Goal: Task Accomplishment & Management: Manage account settings

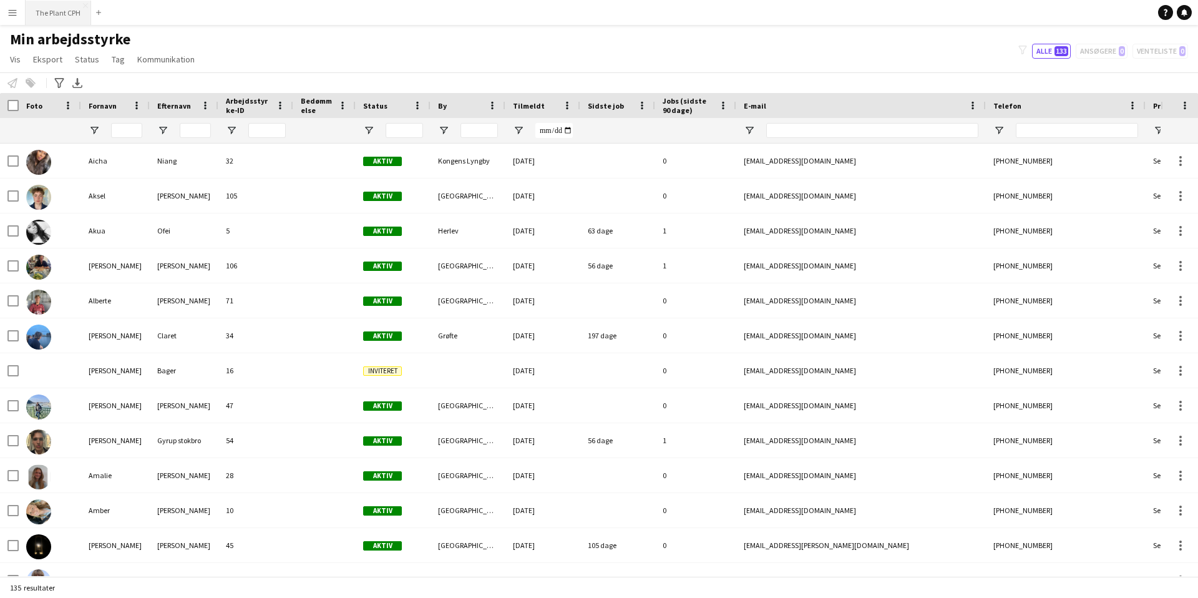
click at [64, 16] on button "The Plant CPH Luk" at bounding box center [59, 13] width 66 height 24
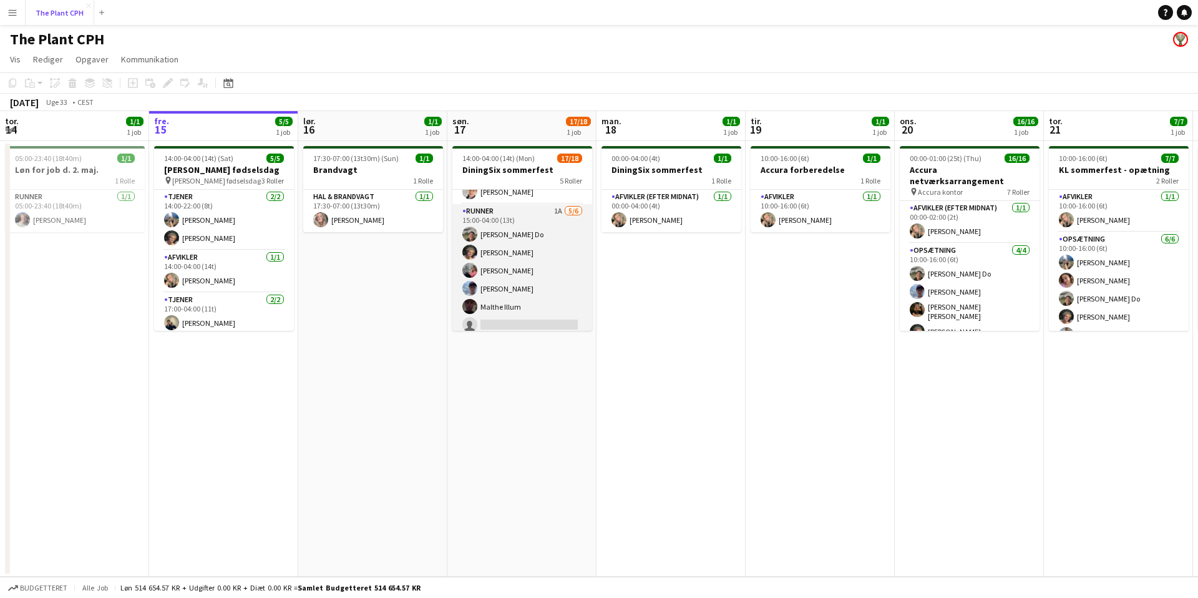
scroll to position [222, 0]
click at [556, 203] on app-card-role "Runner 1A 5/6 15:00-04:00 (13t) Thien-Phuc Do Simon Qvistgaard Anna Madsbjerg N…" at bounding box center [522, 267] width 140 height 133
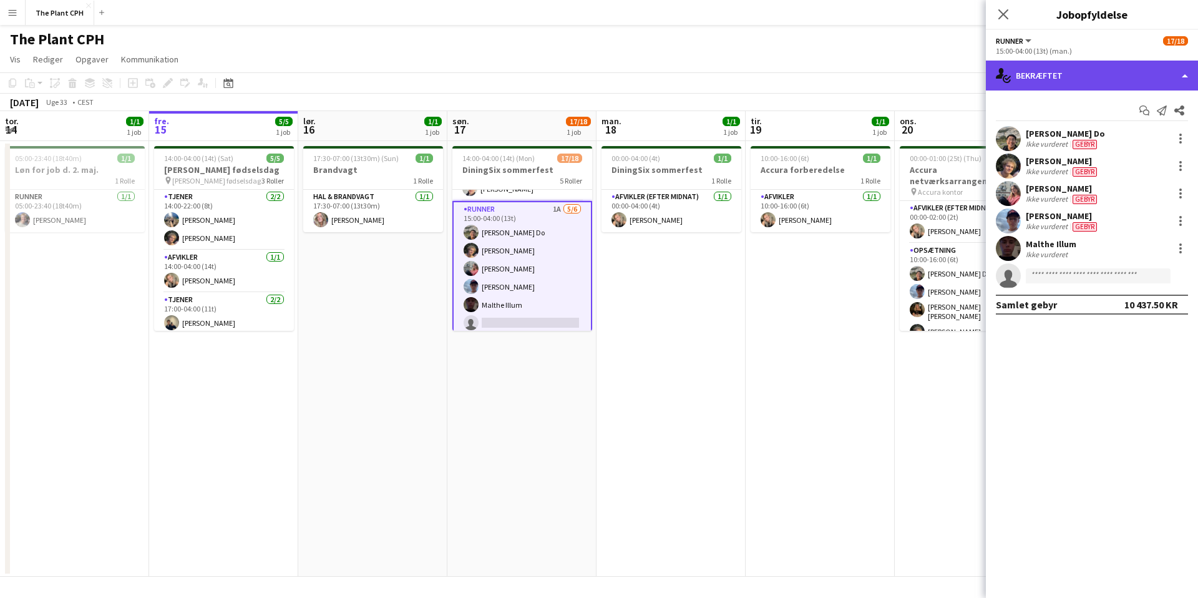
click at [1146, 75] on div "single-neutral-actions-check-2 Bekræftet" at bounding box center [1092, 76] width 212 height 30
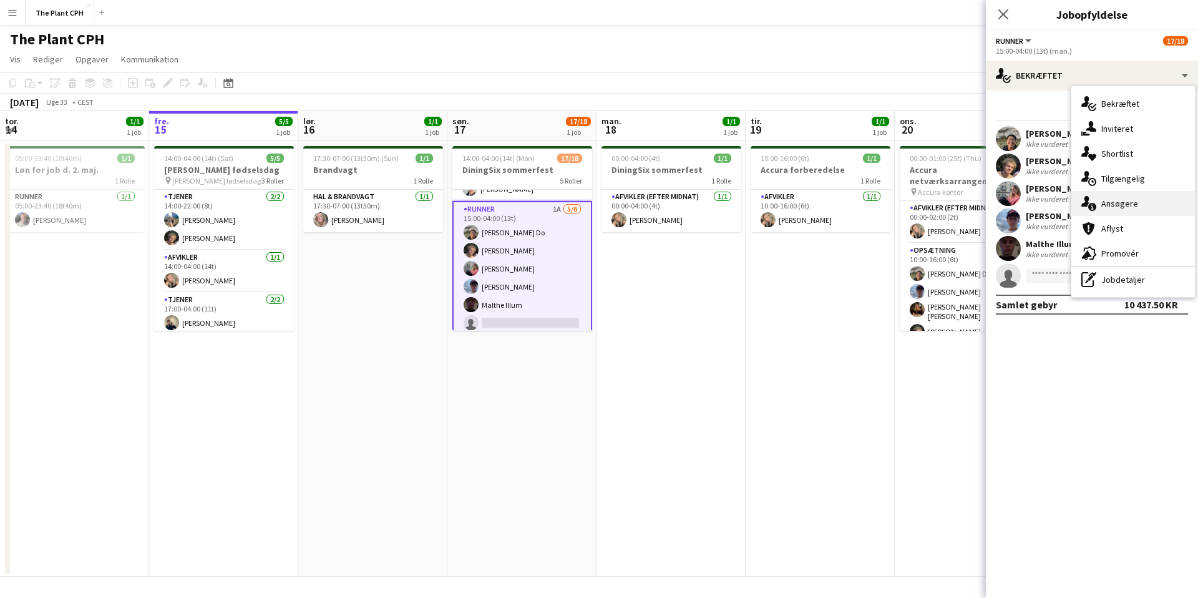
click at [1122, 211] on div "single-neutral-actions-information Ansøgere" at bounding box center [1133, 203] width 124 height 25
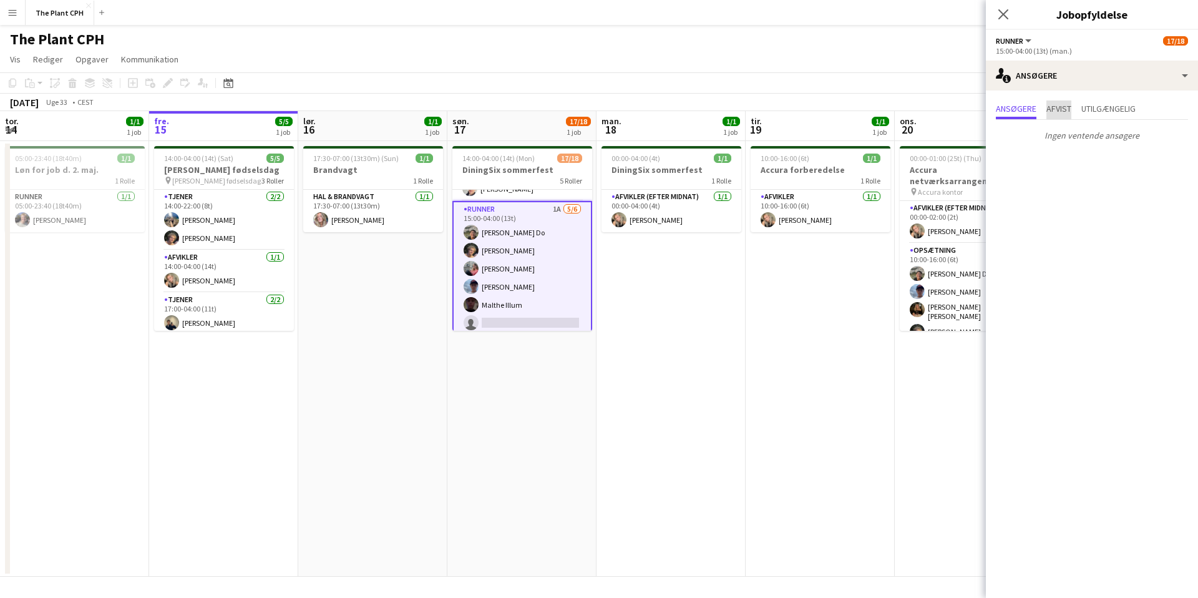
click at [1061, 105] on span "Afvist" at bounding box center [1058, 108] width 25 height 9
click at [1108, 107] on span "Utilgængelig" at bounding box center [1108, 108] width 54 height 9
click at [1004, 17] on icon "Luk pop-in" at bounding box center [1003, 14] width 12 height 12
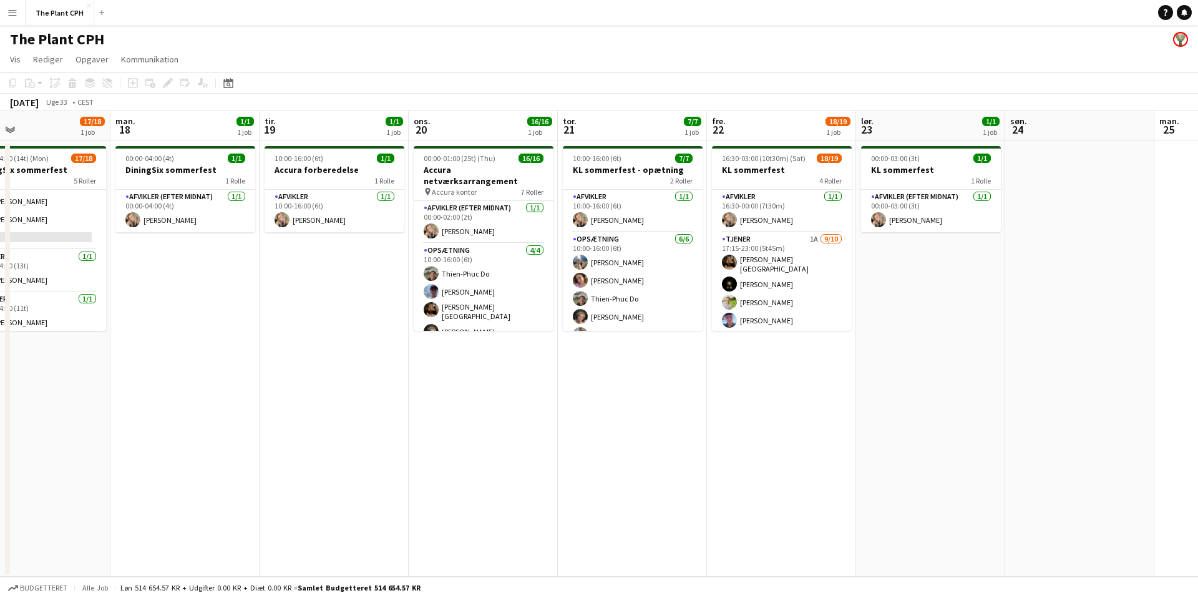
scroll to position [0, 487]
